Goal: Task Accomplishment & Management: Manage account settings

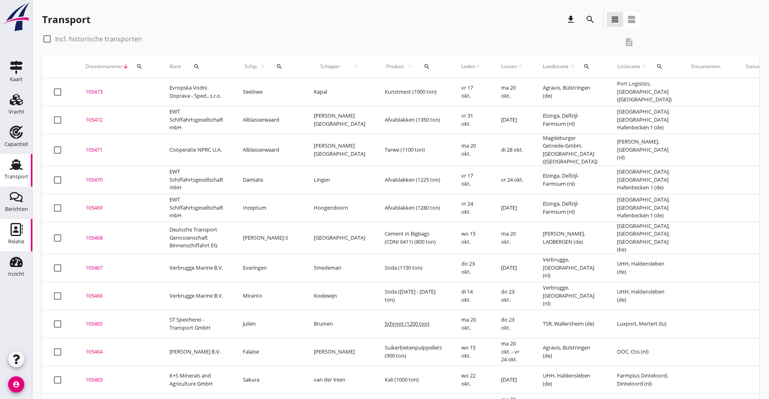
click at [20, 230] on use at bounding box center [17, 229] width 12 height 13
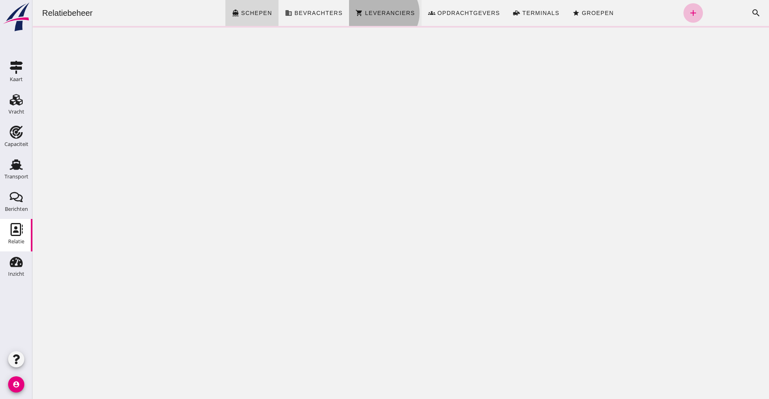
click at [398, 9] on link "shopping_cart Leveranciers" at bounding box center [385, 13] width 72 height 26
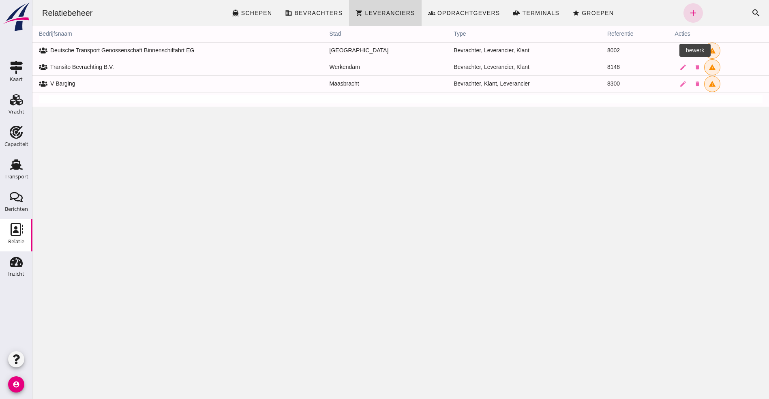
click at [679, 51] on icon "edit" at bounding box center [682, 50] width 7 height 7
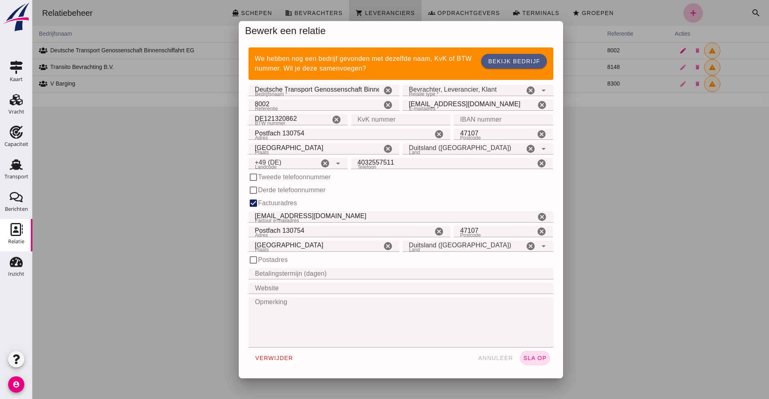
type input "+49 (DE)"
click at [539, 90] on icon "arrow_drop_down" at bounding box center [544, 91] width 10 height 10
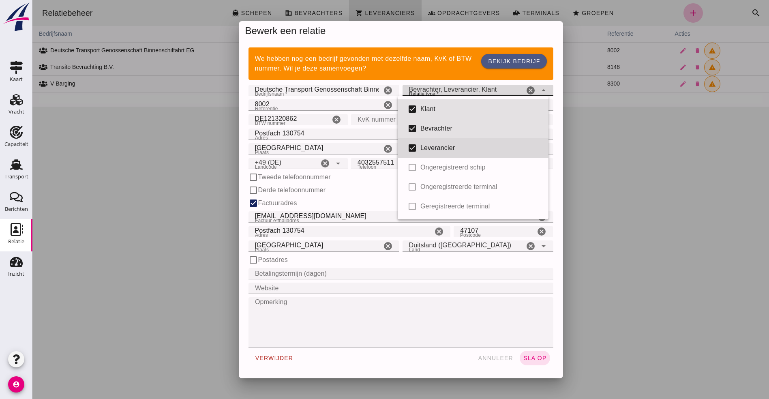
click at [436, 148] on div "Leverancier" at bounding box center [481, 148] width 122 height 10
type input "broker, client"
checkbox input "false"
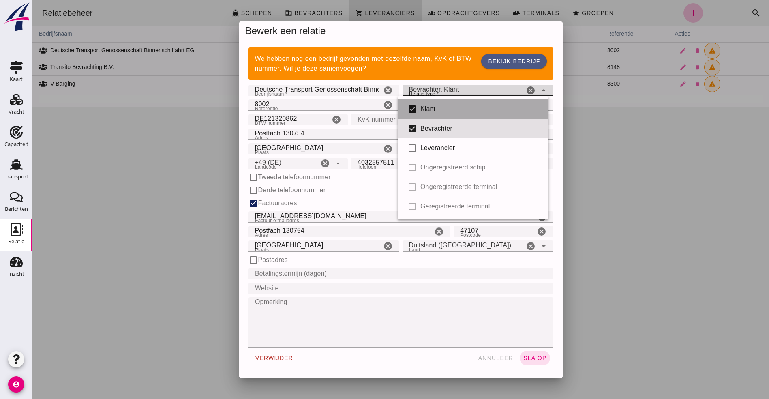
click at [425, 108] on div "Klant" at bounding box center [481, 109] width 122 height 10
type input "broker"
checkbox input "false"
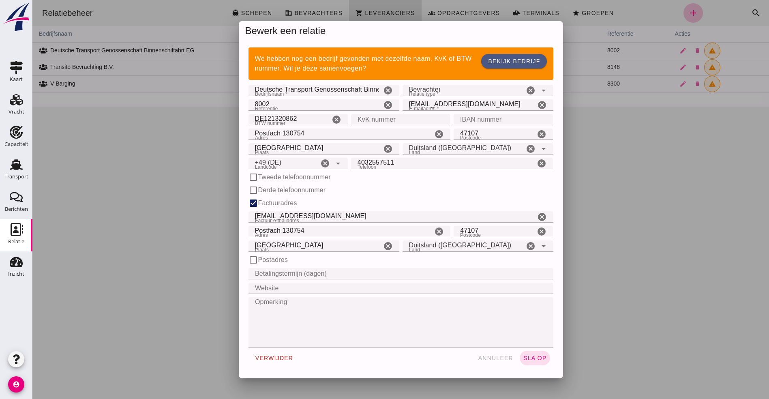
drag, startPoint x: 539, startPoint y: 358, endPoint x: 524, endPoint y: 326, distance: 35.4
click at [524, 326] on form "Bedrijfsnaam * Bedrijfsnaam * Deutsche Transport Genossenschaft Binnenschiffahr…" at bounding box center [401, 225] width 305 height 285
drag, startPoint x: 810, startPoint y: 262, endPoint x: 686, endPoint y: 89, distance: 213.1
click at [500, 357] on span "annuleer" at bounding box center [496, 358] width 36 height 6
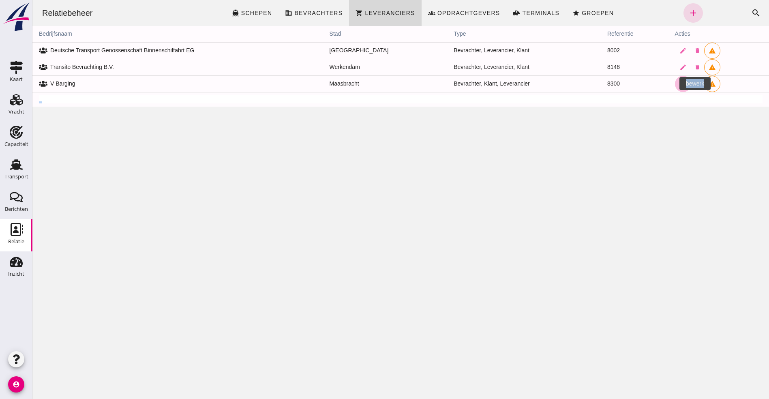
drag, startPoint x: 680, startPoint y: 92, endPoint x: 667, endPoint y: 83, distance: 15.9
click at [679, 83] on icon "edit" at bounding box center [682, 83] width 7 height 7
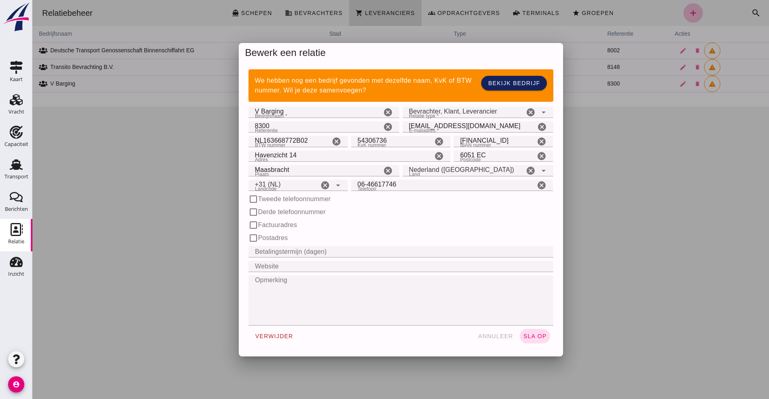
click at [516, 103] on div "We hebben nog een bedrijf gevonden met dezelfde naam, KvK of BTW nummer. Wil je…" at bounding box center [401, 209] width 324 height 293
click at [516, 105] on div "Relatie type * Relatie type * Bevrachter , Klant , Leverancier broker, client, …" at bounding box center [478, 112] width 154 height 15
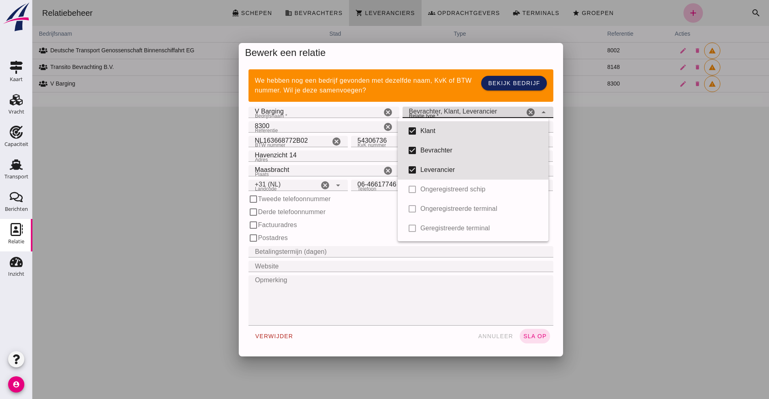
click at [516, 108] on div "Bevrachter , Klant , Leverancier broker, client, supplier" at bounding box center [464, 112] width 122 height 11
click at [413, 164] on input "checkbox" at bounding box center [412, 170] width 16 height 16
checkbox input "false"
type input "broker, client"
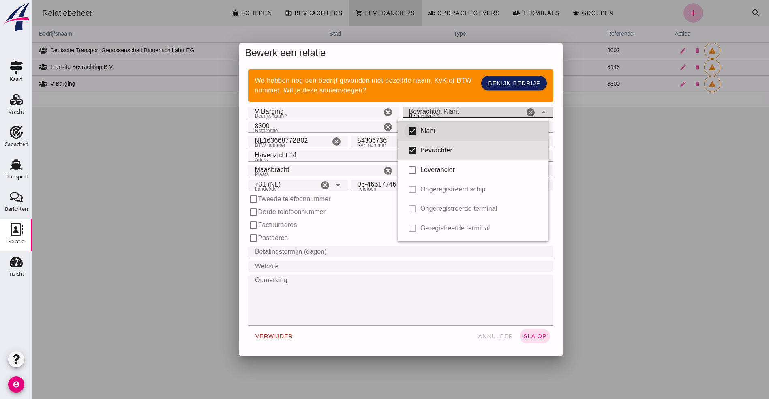
click at [411, 126] on input "checkbox" at bounding box center [412, 131] width 16 height 16
checkbox input "false"
type input "broker"
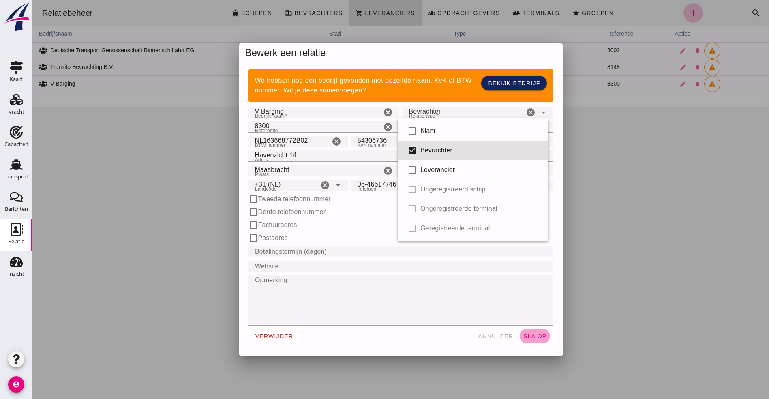
click at [528, 336] on span "sla op" at bounding box center [535, 336] width 24 height 6
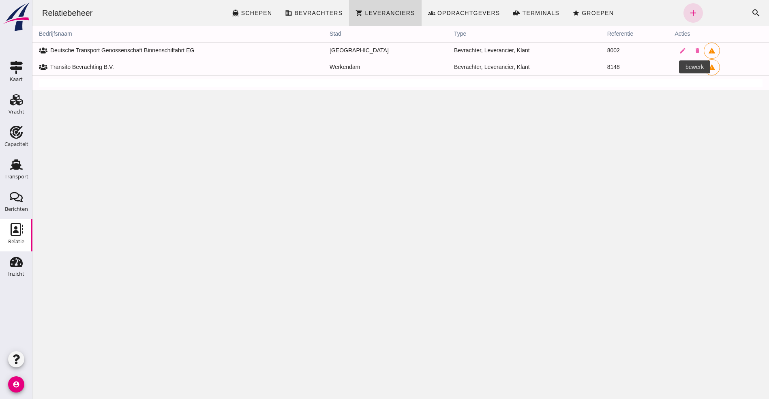
click at [679, 67] on icon "edit" at bounding box center [682, 67] width 7 height 7
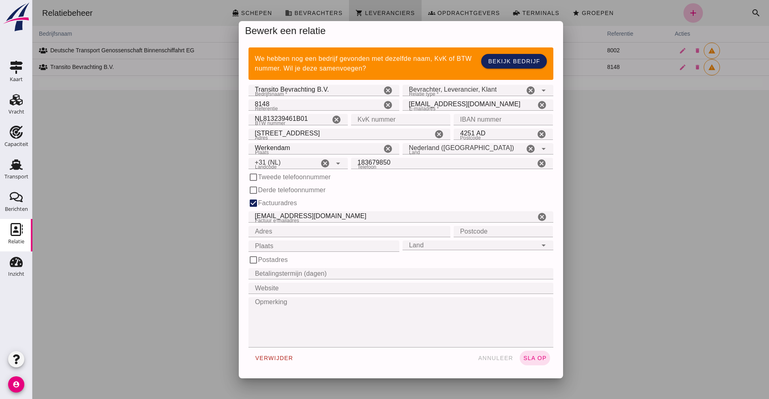
click at [640, 149] on div at bounding box center [400, 199] width 737 height 399
